Goal: Navigation & Orientation: Find specific page/section

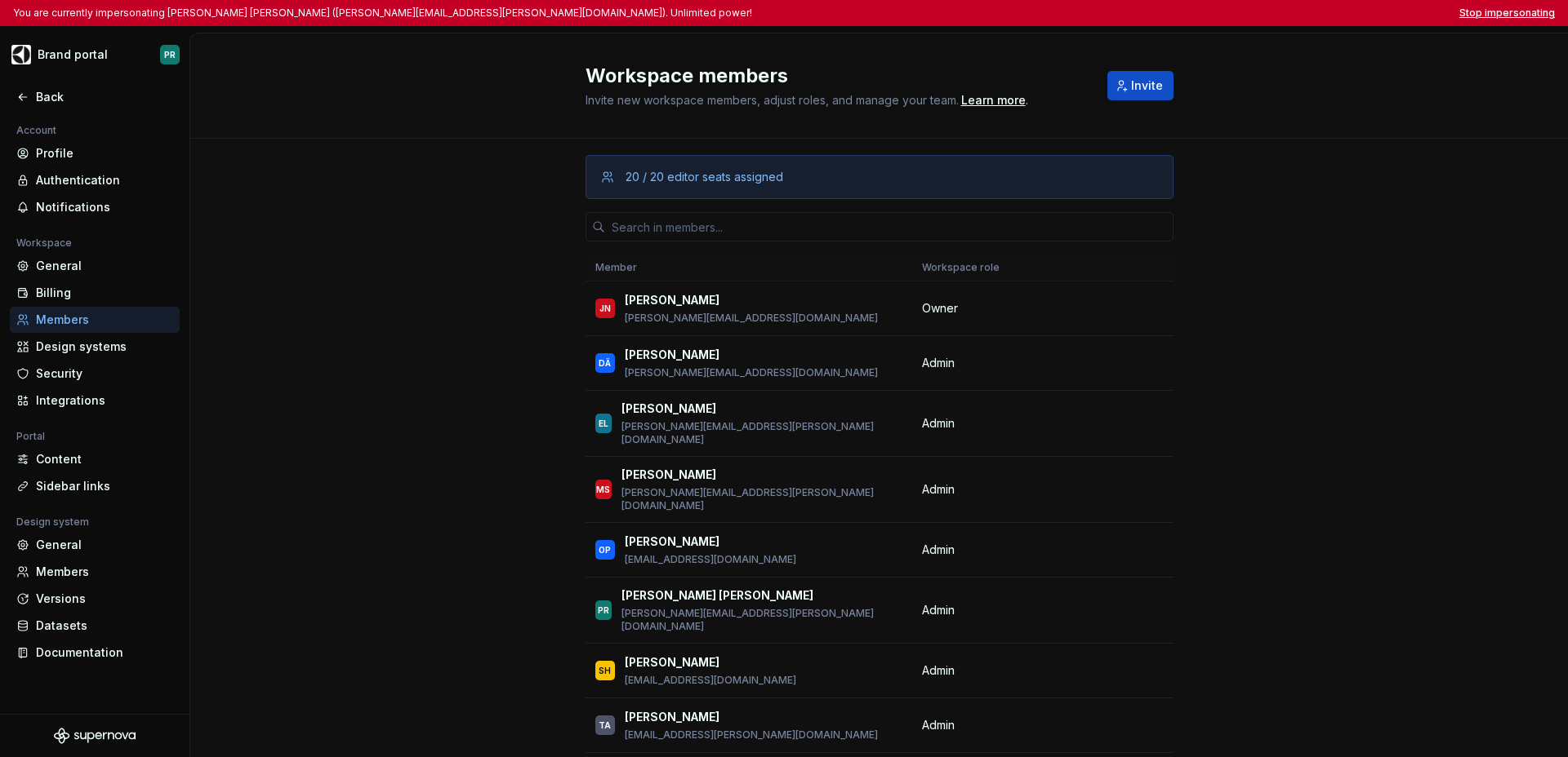
click at [1504, 13] on button "Stop impersonating" at bounding box center [1506, 13] width 96 height 13
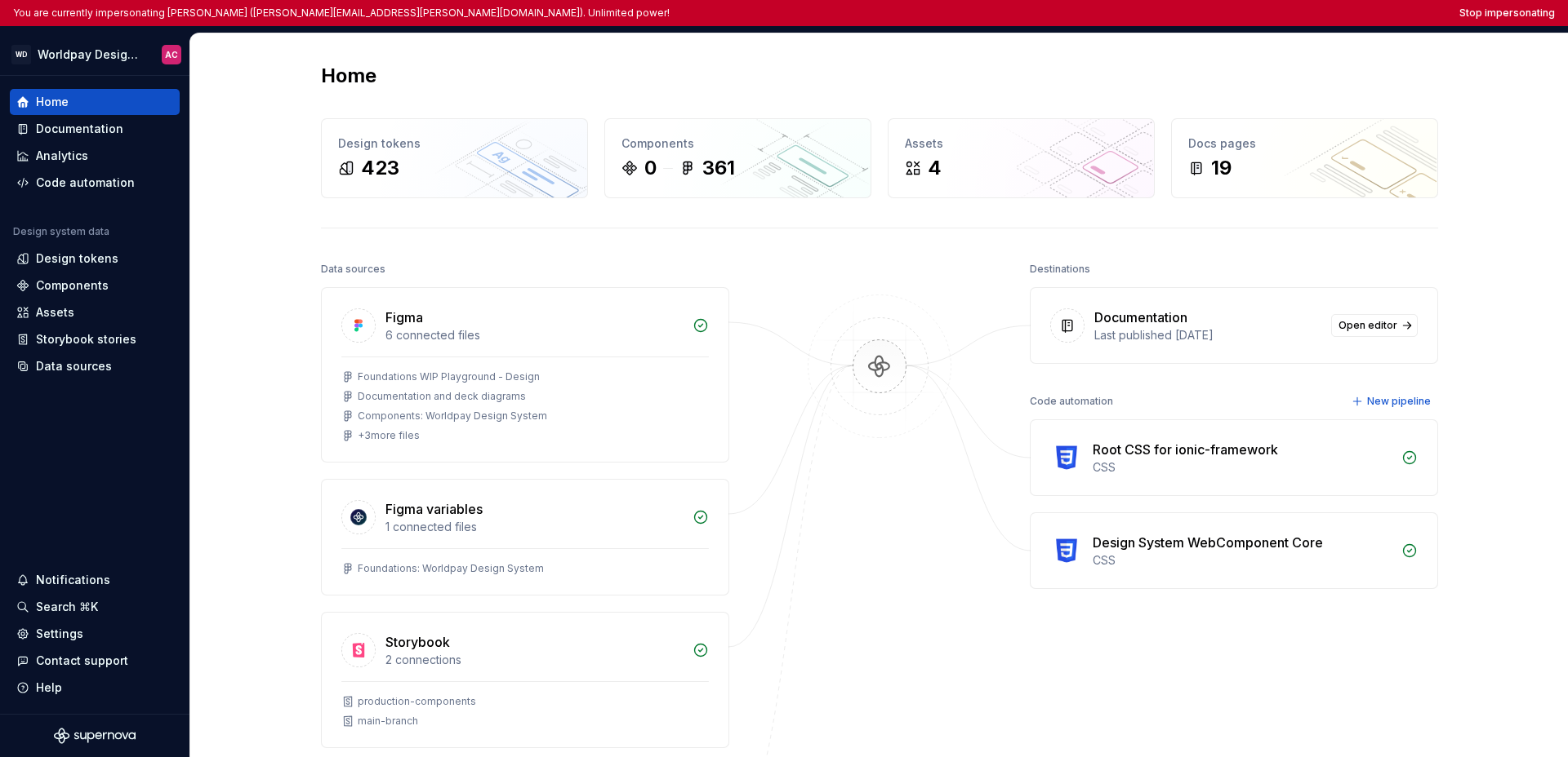
click at [908, 84] on div "Home" at bounding box center [879, 75] width 1117 height 26
click at [800, 72] on div "Home" at bounding box center [879, 75] width 1117 height 26
click at [77, 368] on div "Data sources" at bounding box center [74, 366] width 76 height 16
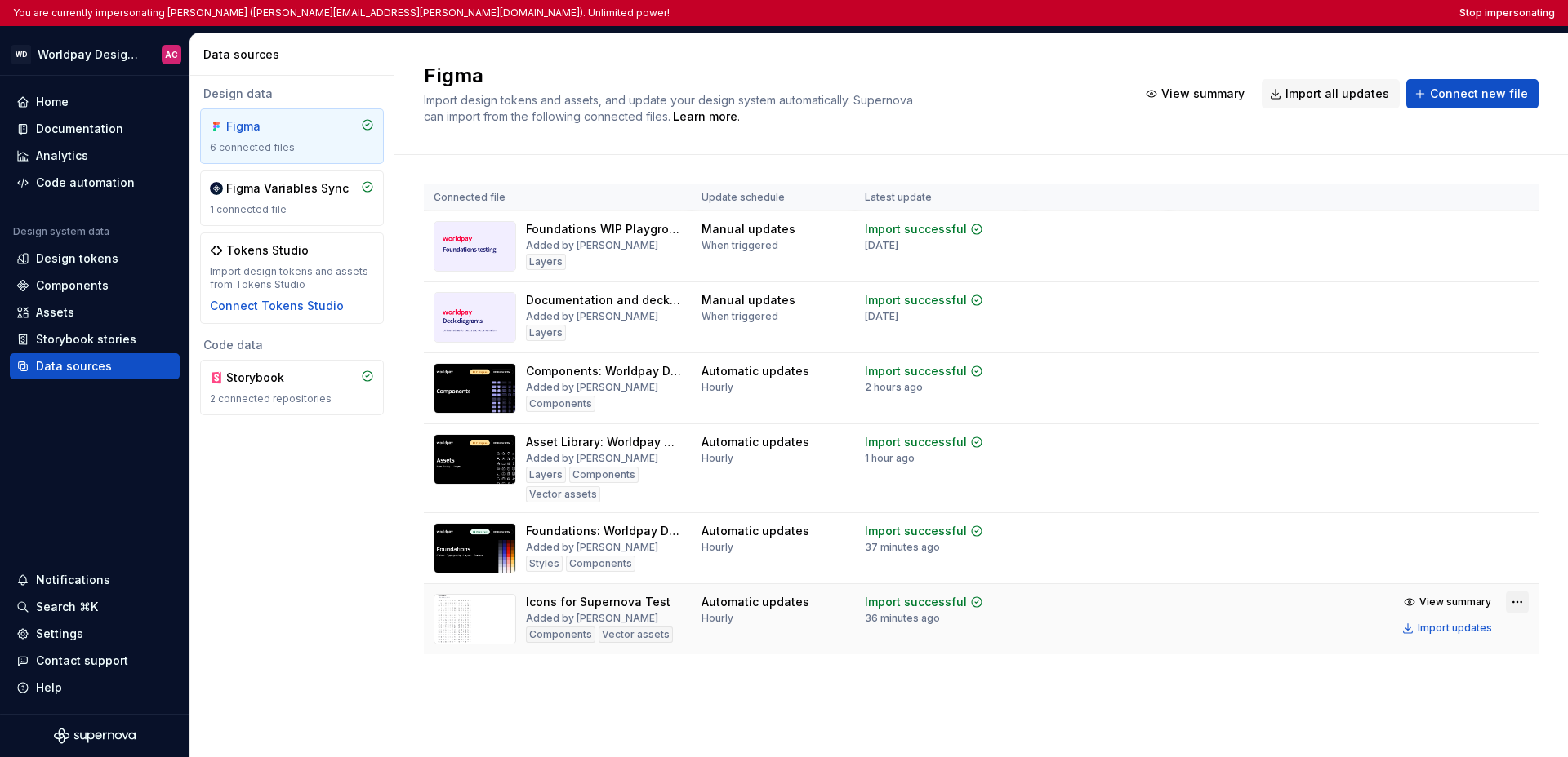
click at [1127, 599] on html "You are currently impersonating Amber Cox (amber.cox@worldpay.com). Unlimited p…" at bounding box center [784, 378] width 1568 height 757
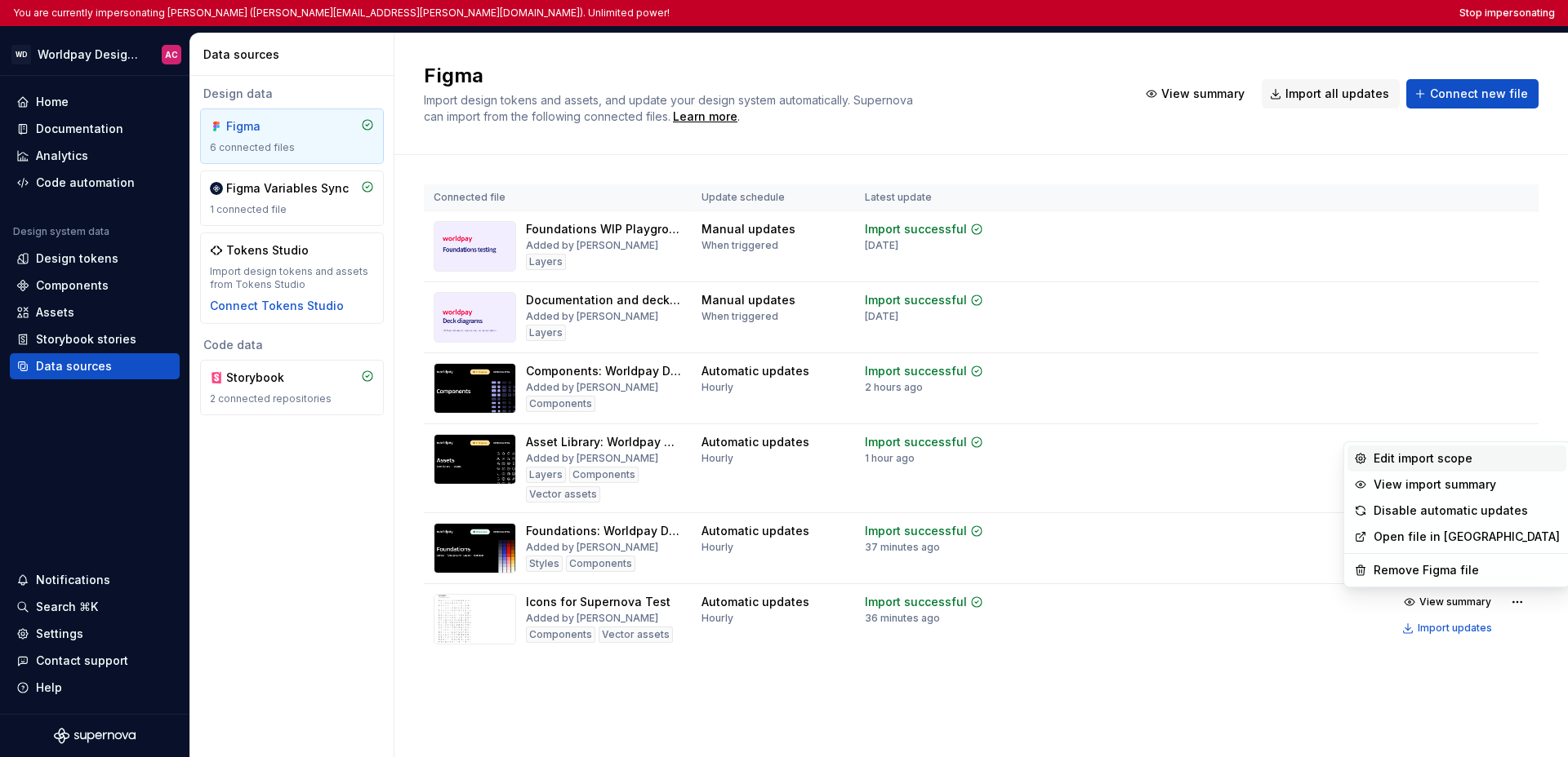
click at [1127, 464] on div "Edit import scope" at bounding box center [1466, 458] width 186 height 16
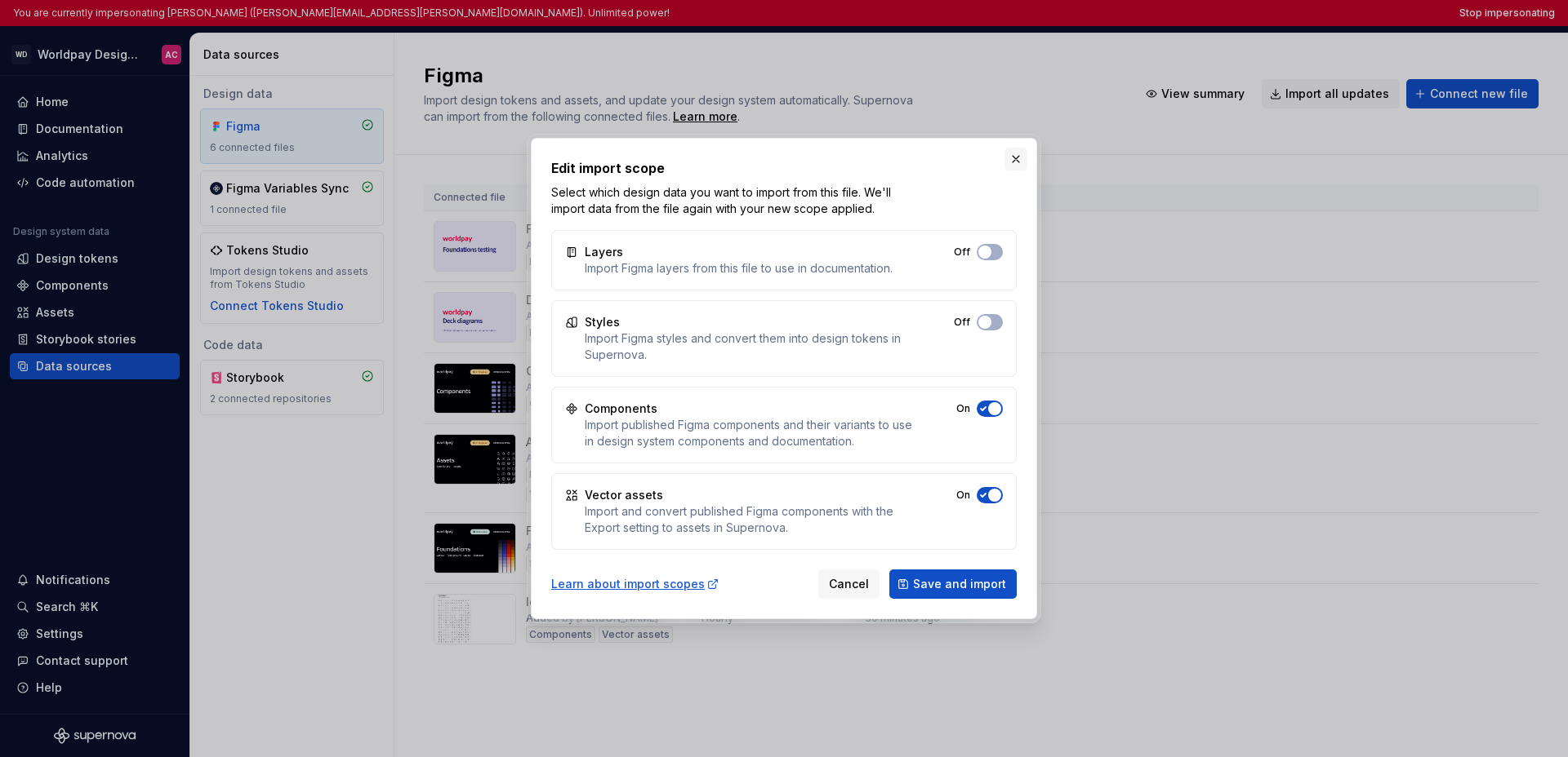
click at [1009, 154] on button "button" at bounding box center [1016, 160] width 23 height 23
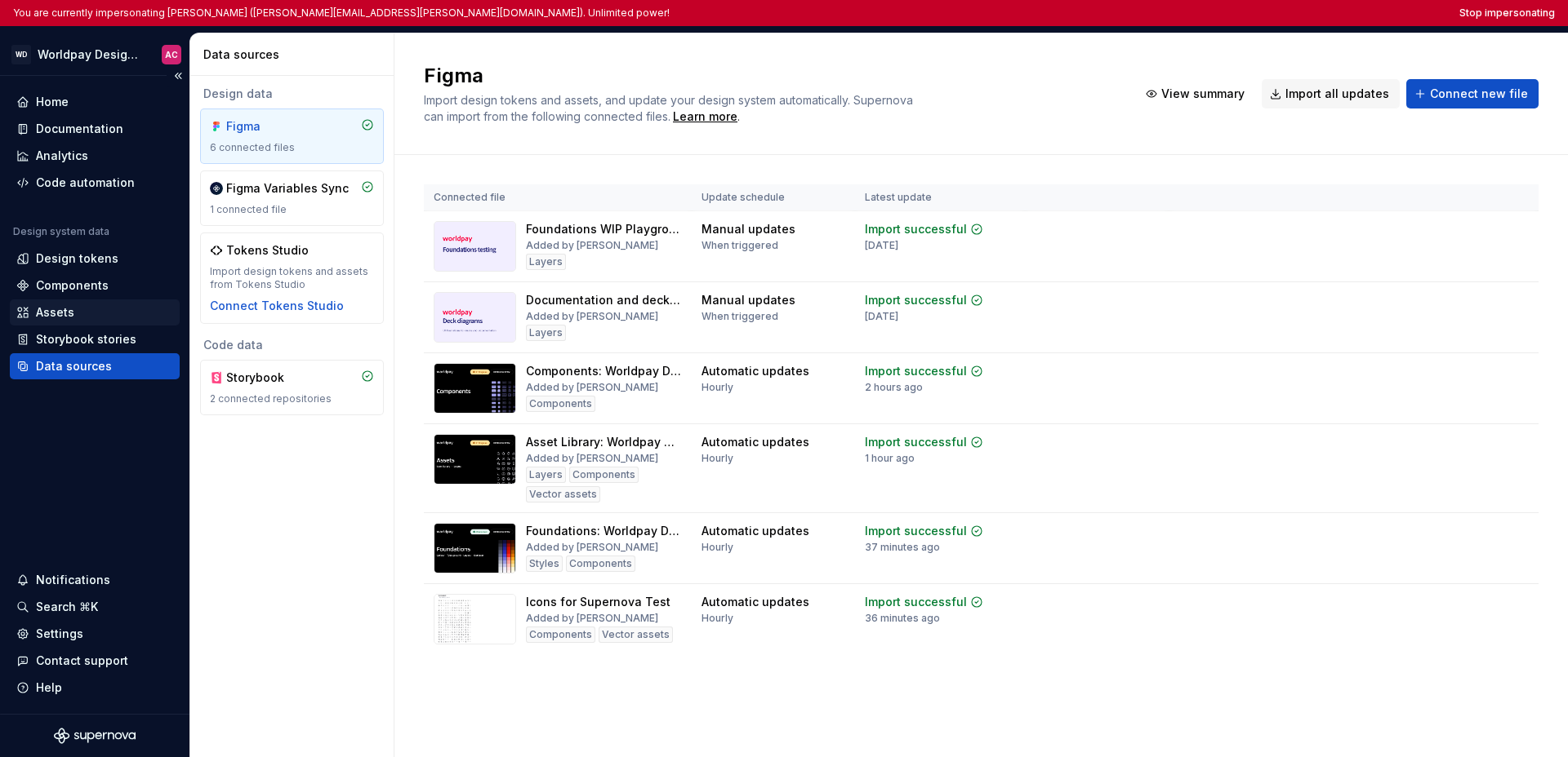
click at [87, 315] on div "Assets" at bounding box center [94, 312] width 157 height 16
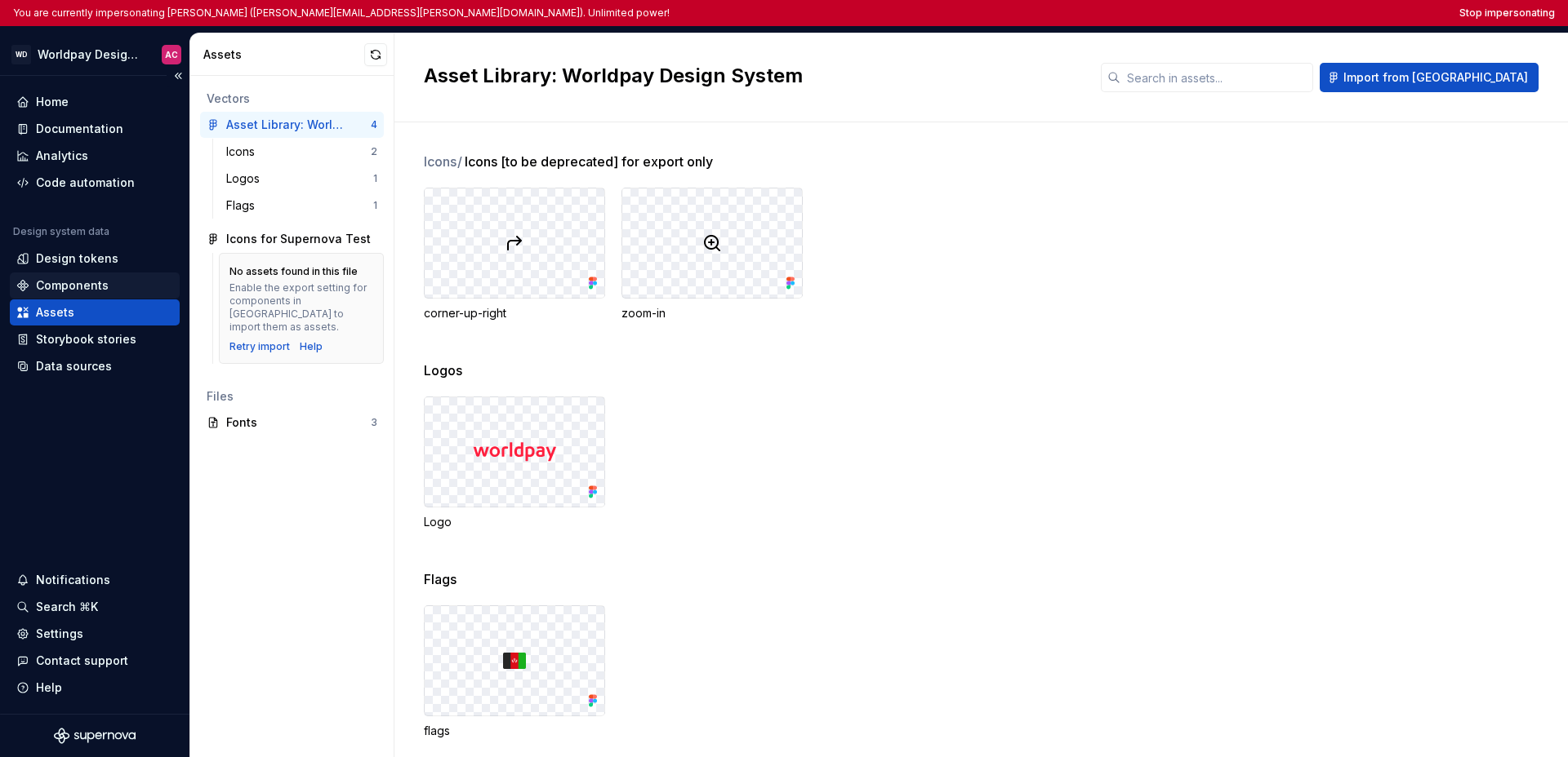
click at [104, 285] on div "Components" at bounding box center [72, 285] width 72 height 16
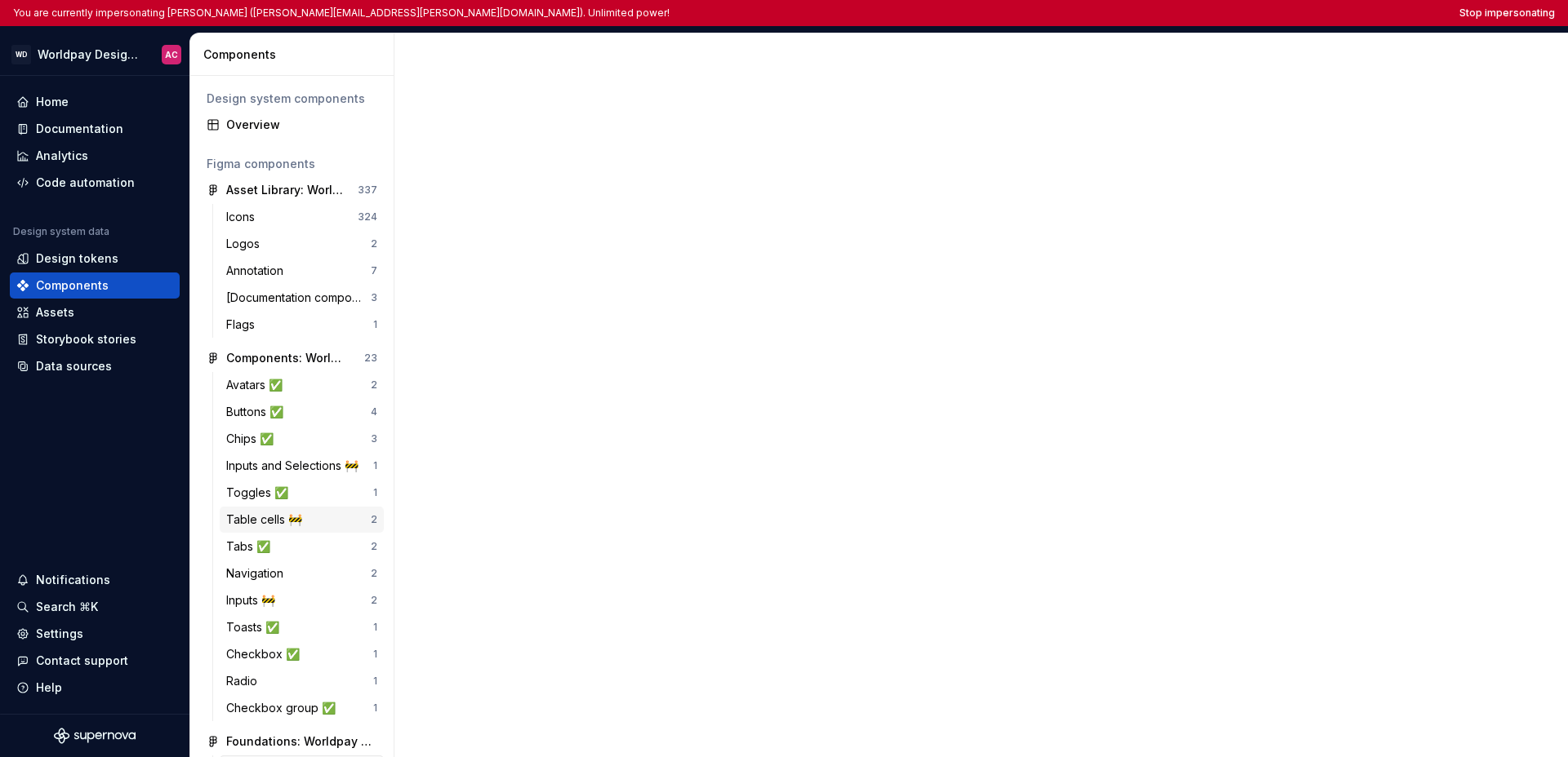
scroll to position [173, 0]
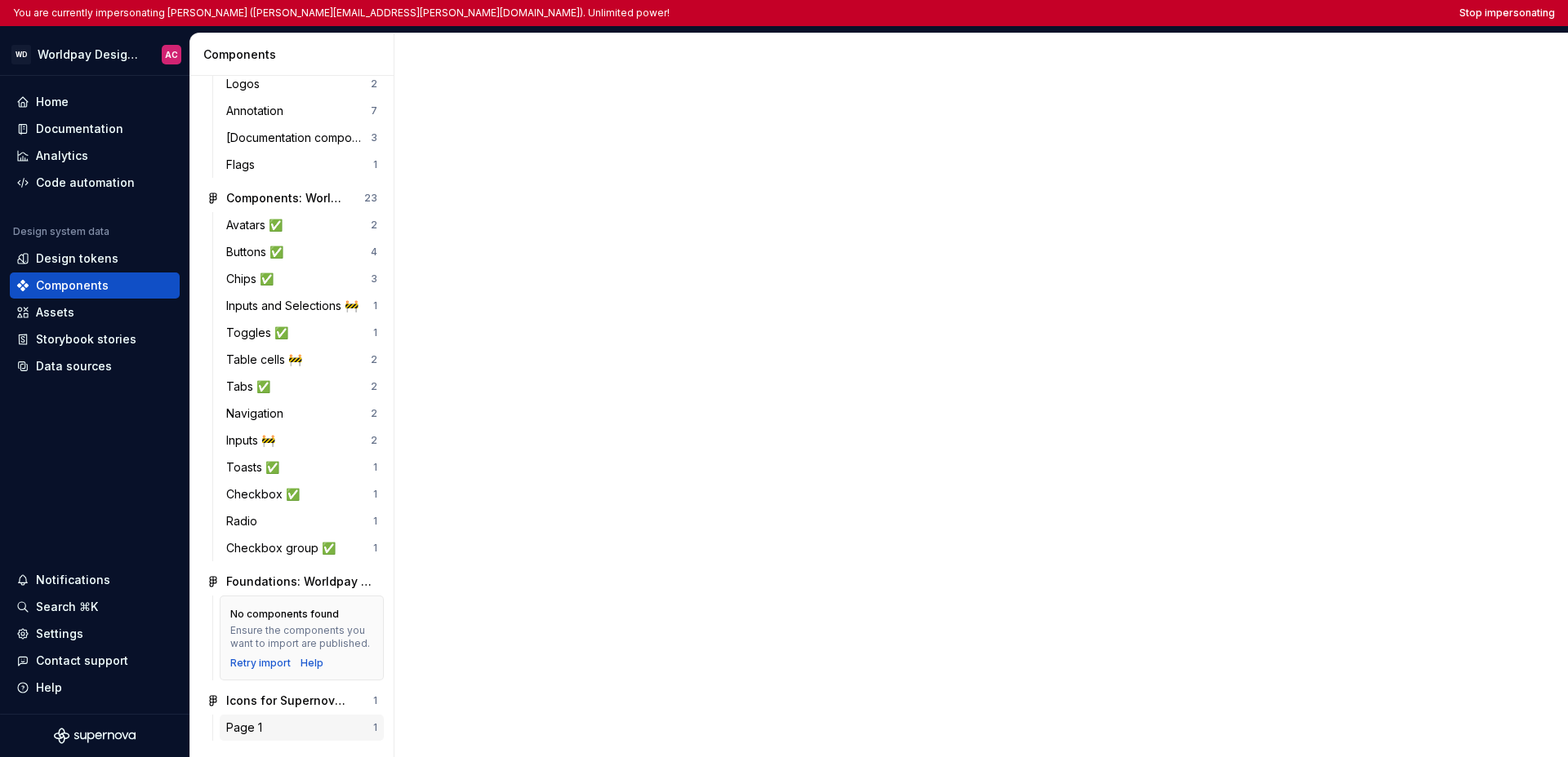
click at [295, 725] on div "Page 1" at bounding box center [299, 728] width 147 height 16
click at [287, 726] on div "Page 1" at bounding box center [299, 728] width 147 height 16
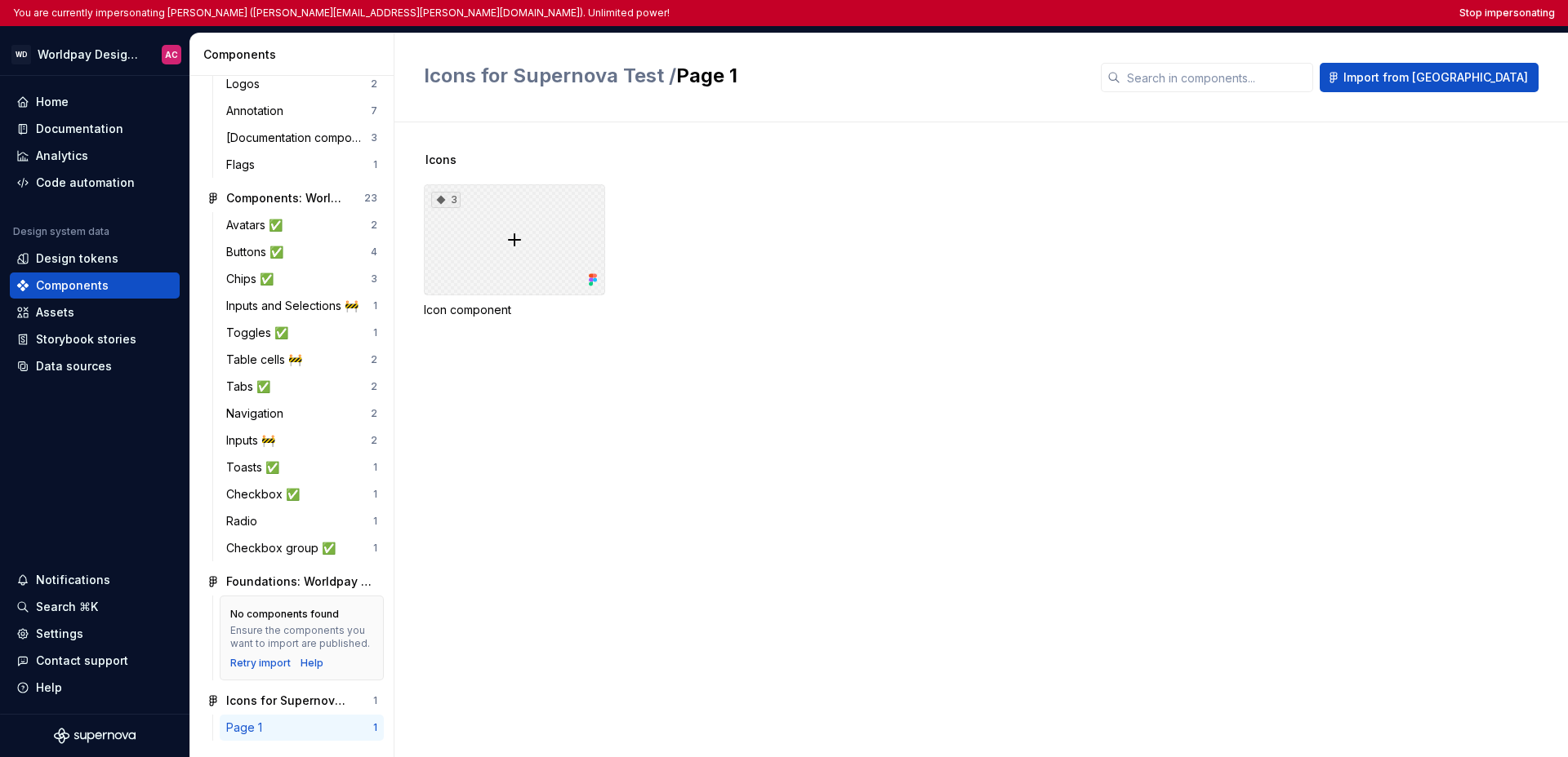
click at [544, 233] on div "3" at bounding box center [514, 239] width 182 height 111
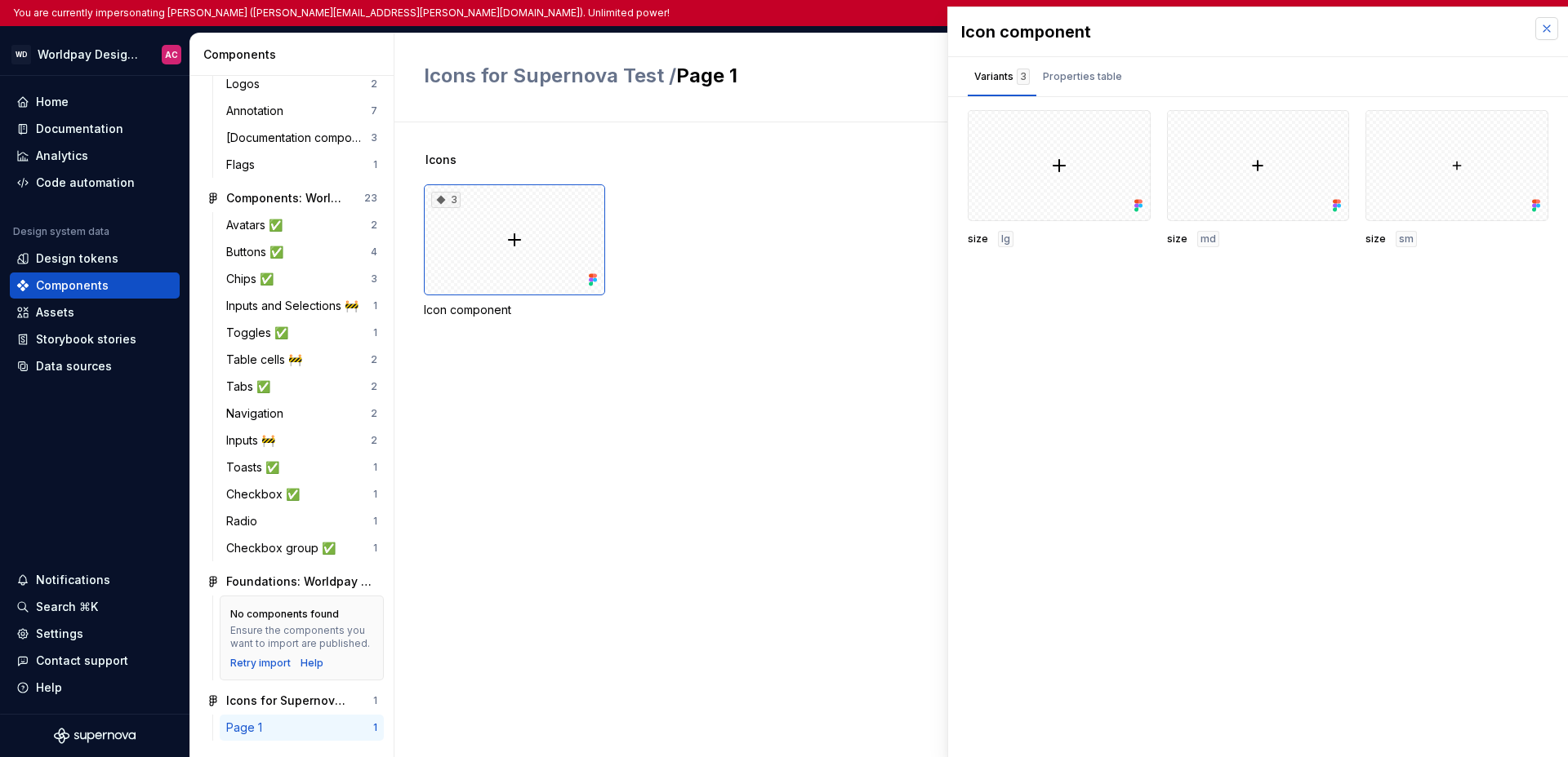
click at [1127, 28] on button "button" at bounding box center [1546, 28] width 23 height 23
